Goal: Task Accomplishment & Management: Manage account settings

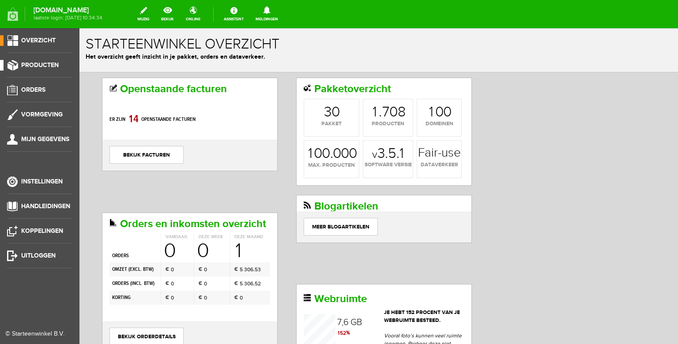
click at [44, 66] on span "Producten" at bounding box center [40, 65] width 38 height 8
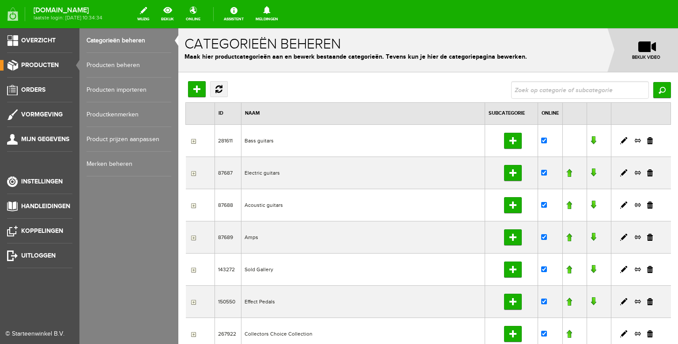
click at [120, 69] on link "Producten beheren" at bounding box center [129, 65] width 85 height 25
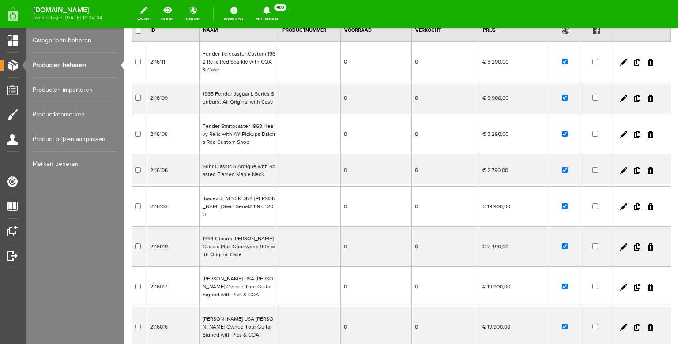
scroll to position [91, 0]
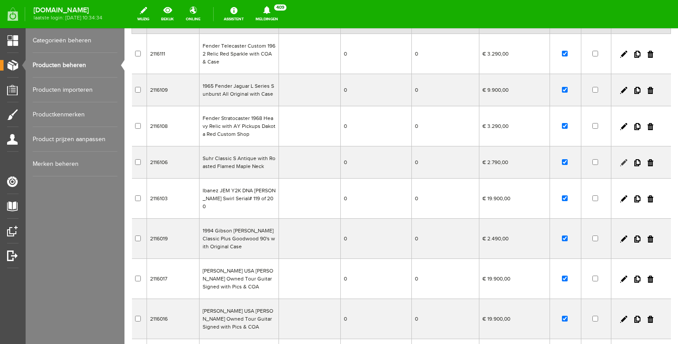
click at [624, 162] on link at bounding box center [623, 162] width 7 height 7
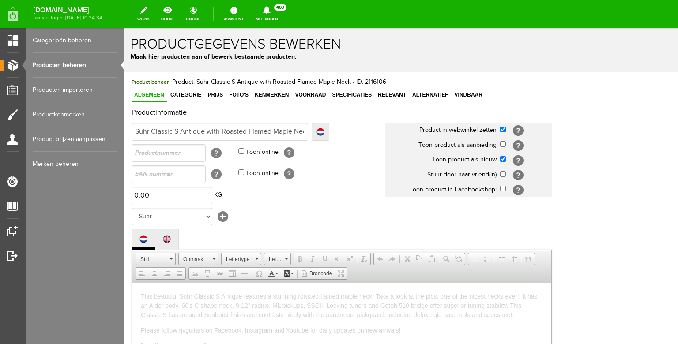
scroll to position [0, 0]
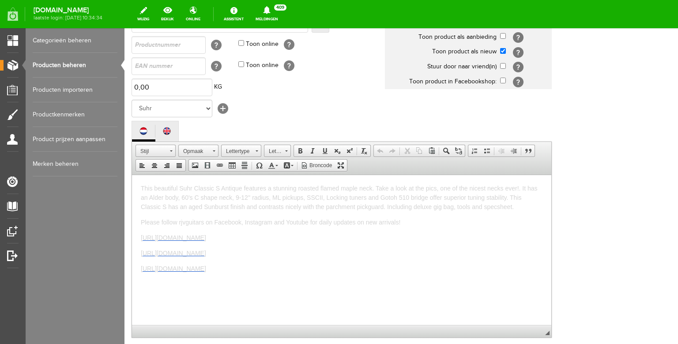
scroll to position [127, 0]
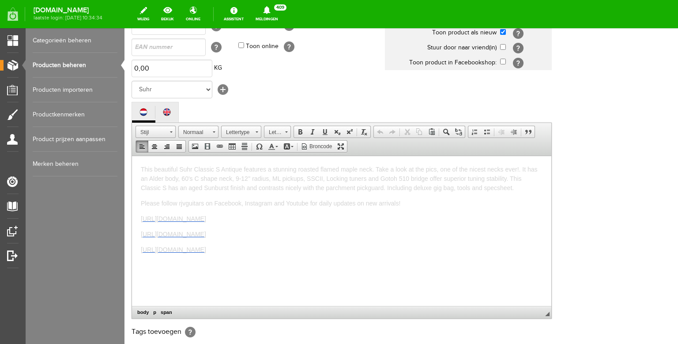
click at [519, 189] on p "This beautiful Suhr Classic S Antique features a stunning roasted flamed maple …" at bounding box center [342, 179] width 402 height 28
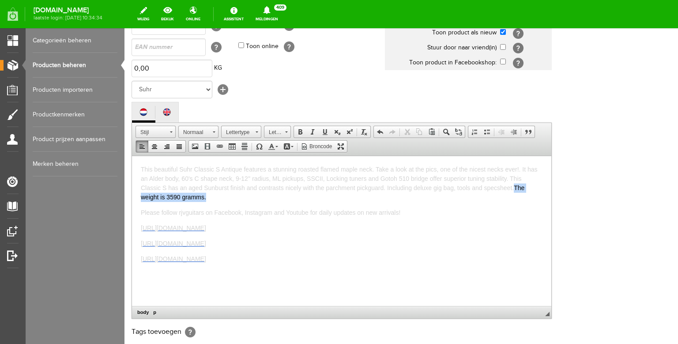
drag, startPoint x: 511, startPoint y: 194, endPoint x: 517, endPoint y: 189, distance: 8.5
click at [517, 189] on p "This beautiful Suhr Classic S Antique features a stunning roasted flamed maple …" at bounding box center [342, 183] width 402 height 37
click at [275, 150] on span at bounding box center [271, 146] width 7 height 7
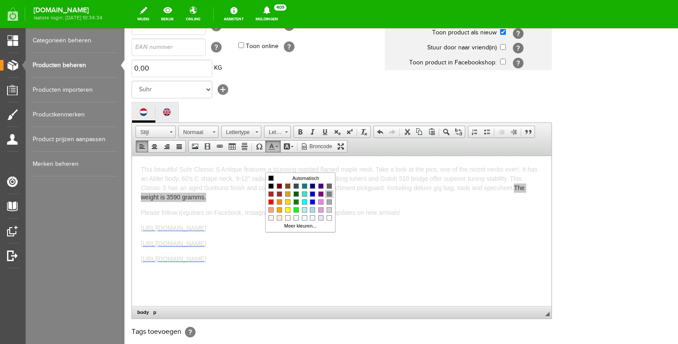
scroll to position [0, 0]
click at [329, 208] on span "Kleuren" at bounding box center [329, 209] width 5 height 5
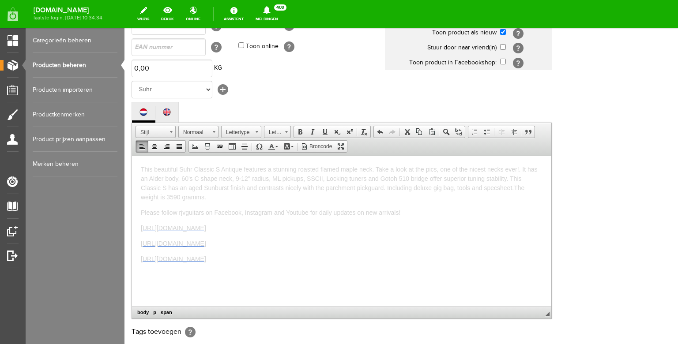
click at [317, 185] on span "This beautiful Suhr Classic S Antique features a stunning roasted flamed maple …" at bounding box center [339, 183] width 397 height 35
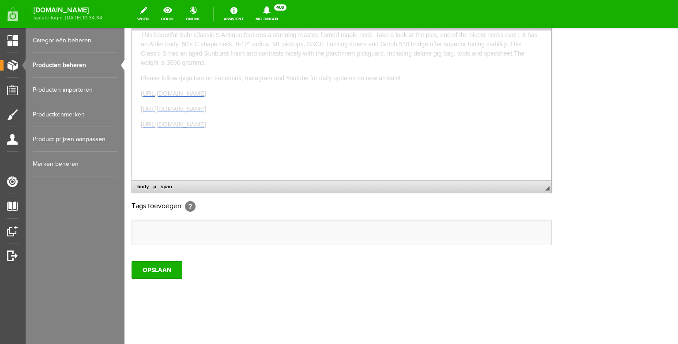
scroll to position [272, 0]
click at [158, 269] on input "OPSLAAN" at bounding box center [157, 270] width 51 height 18
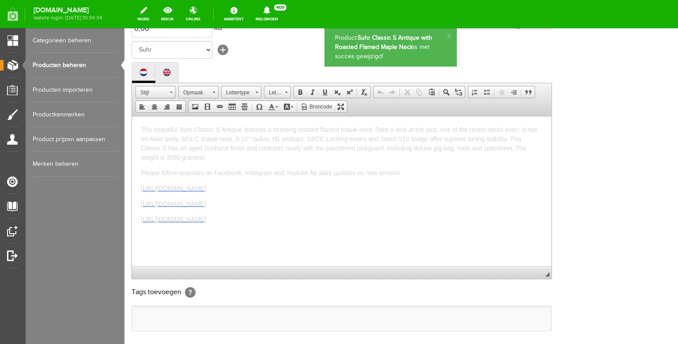
scroll to position [0, 0]
